Goal: Information Seeking & Learning: Check status

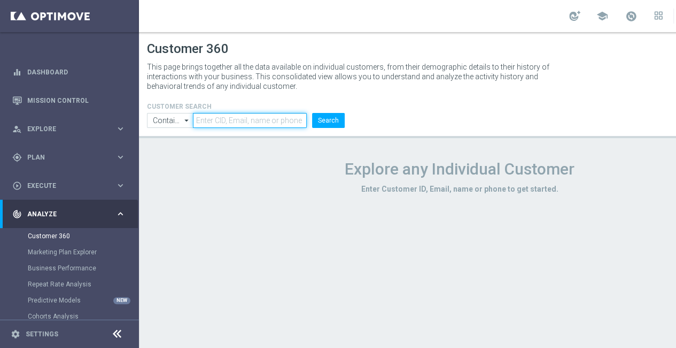
click at [234, 115] on input "text" at bounding box center [250, 120] width 114 height 15
paste input "3062795"
type input "3062795"
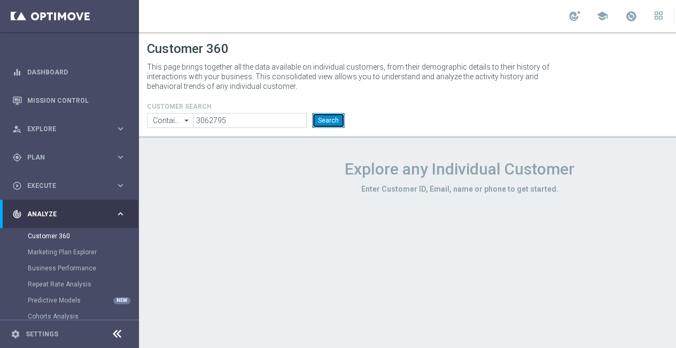
click at [327, 121] on button "Search" at bounding box center [328, 120] width 33 height 15
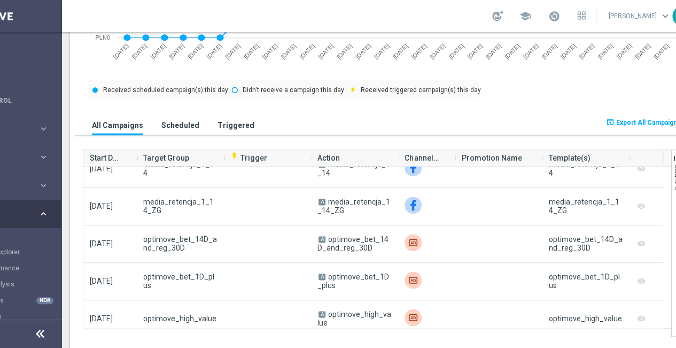
scroll to position [0, 78]
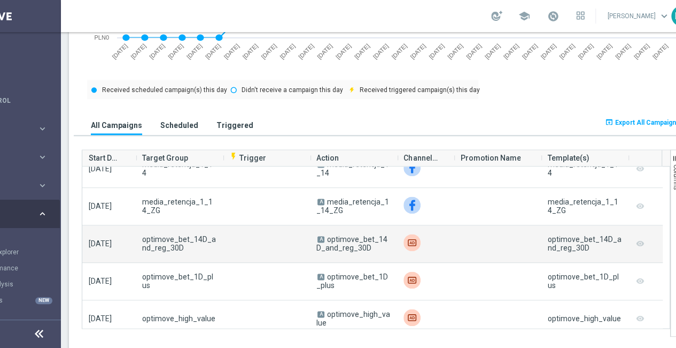
click at [638, 241] on campaign-grid-preview-column "remove_red_eye" at bounding box center [640, 243] width 11 height 14
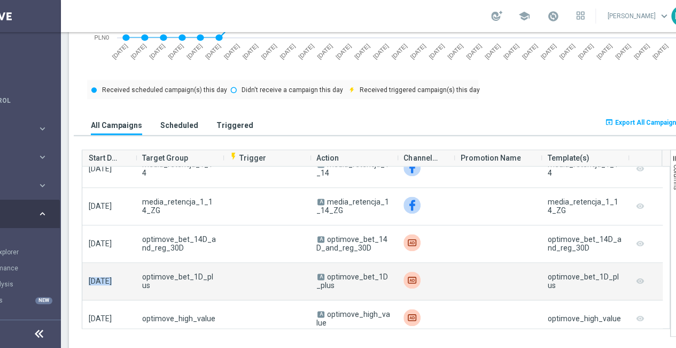
click at [121, 267] on div "[DATE]" at bounding box center [108, 281] width 53 height 37
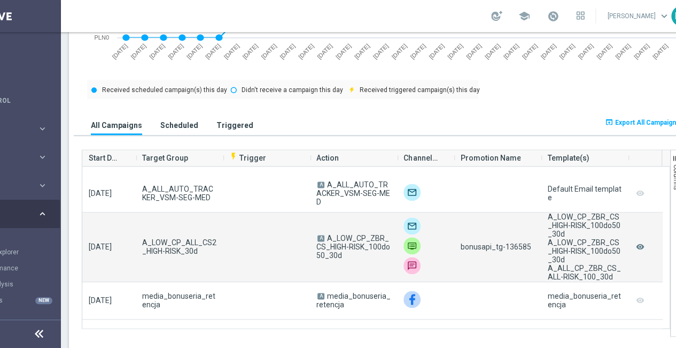
scroll to position [695, 0]
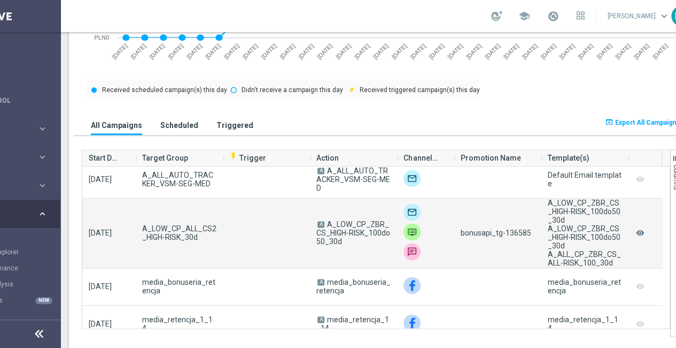
click at [511, 231] on span "bonusapi_tg-136585" at bounding box center [495, 232] width 71 height 9
copy span "136585"
click at [512, 231] on span "bonusapi_tg-136585" at bounding box center [495, 232] width 71 height 9
drag, startPoint x: 328, startPoint y: 221, endPoint x: 345, endPoint y: 242, distance: 27.0
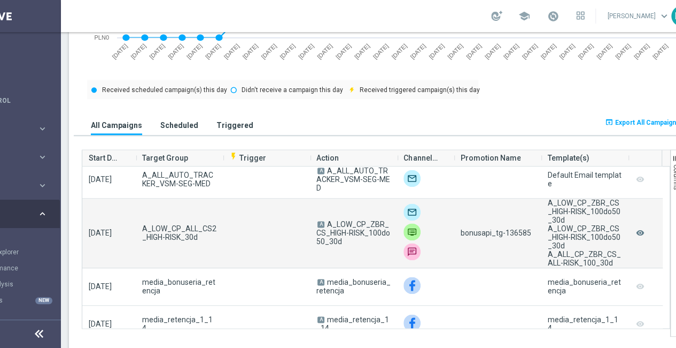
click at [345, 242] on span "A A_LOW_CP_ZBR_CS_HIGH-RISK_100do50_30d" at bounding box center [354, 233] width 74 height 26
copy span "A_LOW_CP_ZBR_CS_HIGH-RISK_100do50_30d"
click at [345, 242] on span "A A_LOW_CP_ZBR_CS_HIGH-RISK_100do50_30d" at bounding box center [354, 233] width 74 height 26
